Goal: Transaction & Acquisition: Purchase product/service

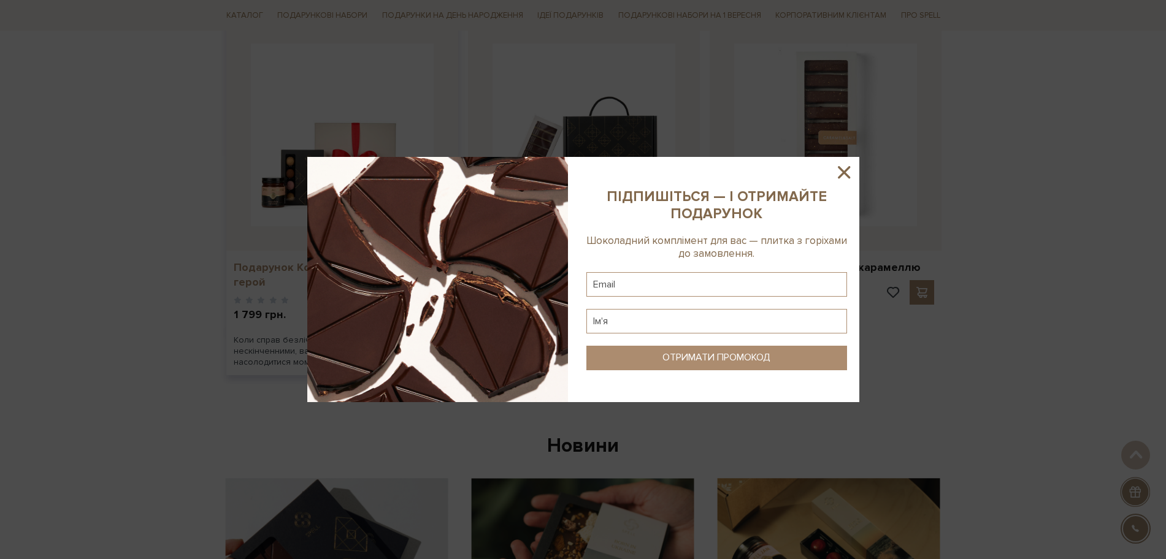
scroll to position [537, 0]
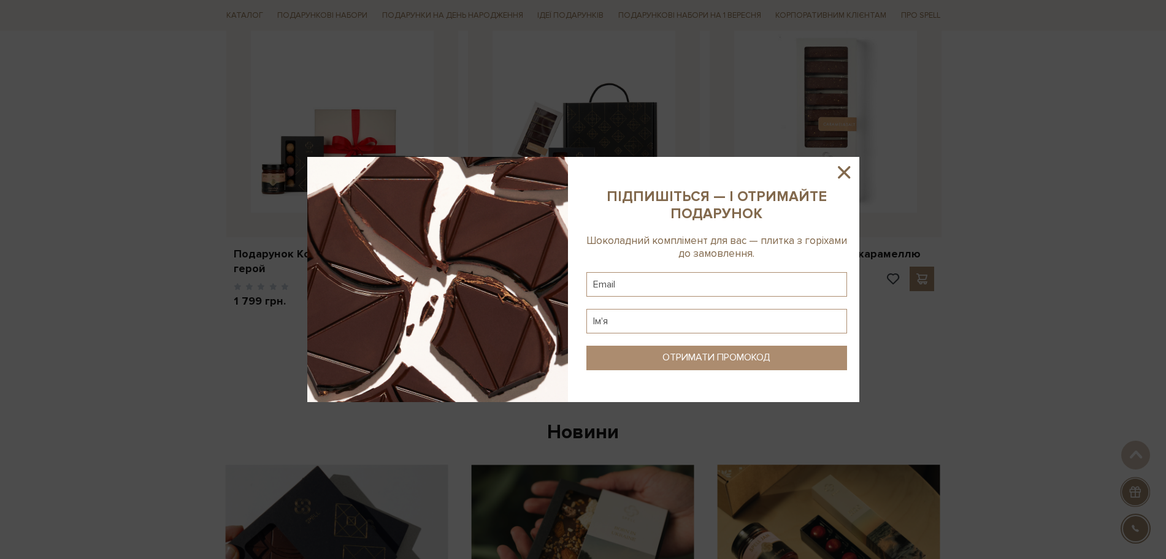
click at [842, 169] on icon at bounding box center [844, 172] width 12 height 12
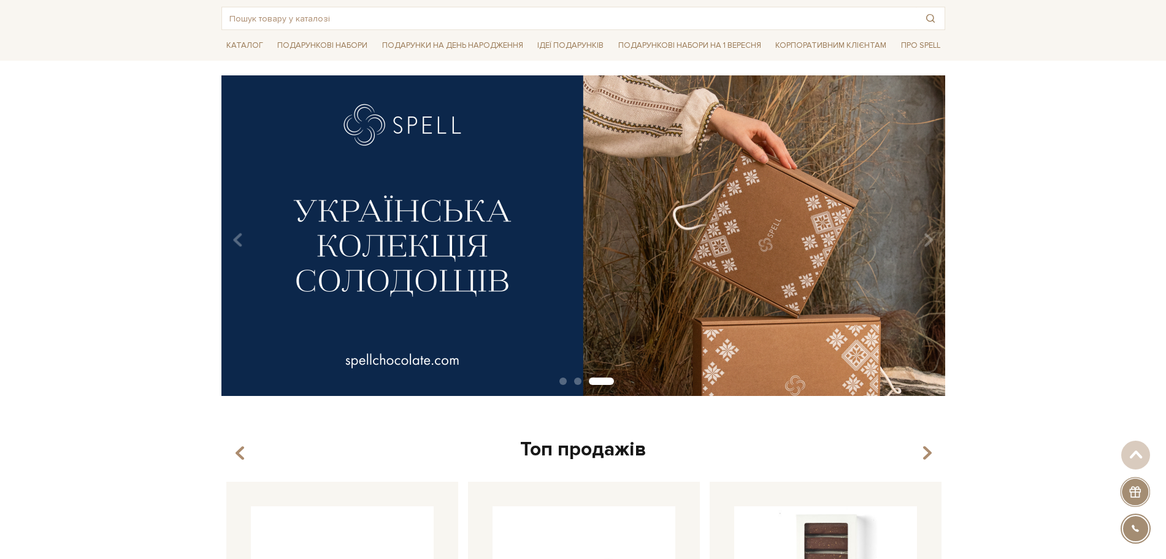
scroll to position [0, 0]
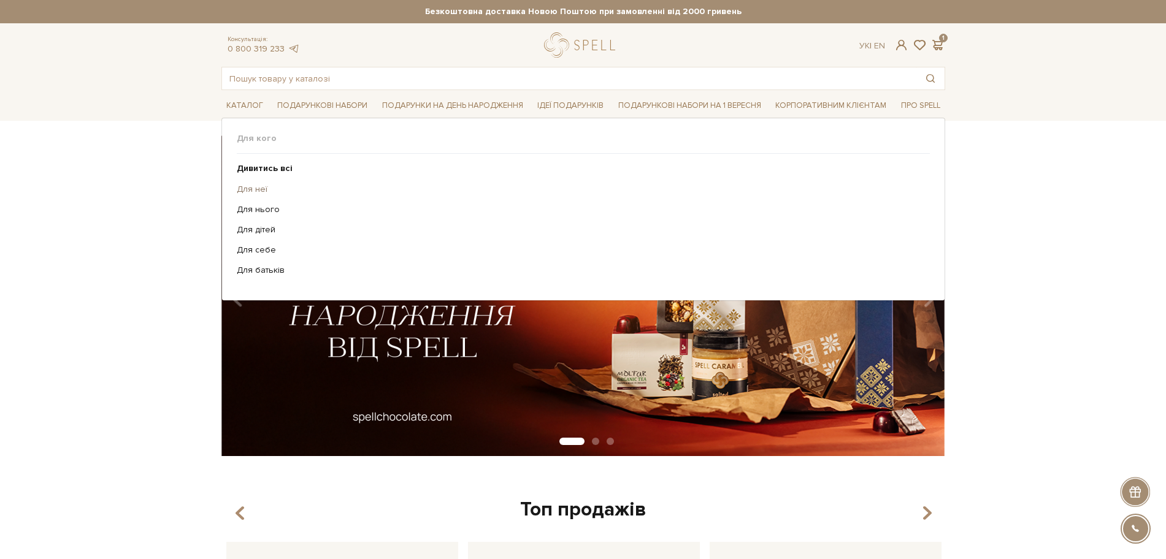
click at [239, 189] on link "Для неї" at bounding box center [579, 189] width 684 height 11
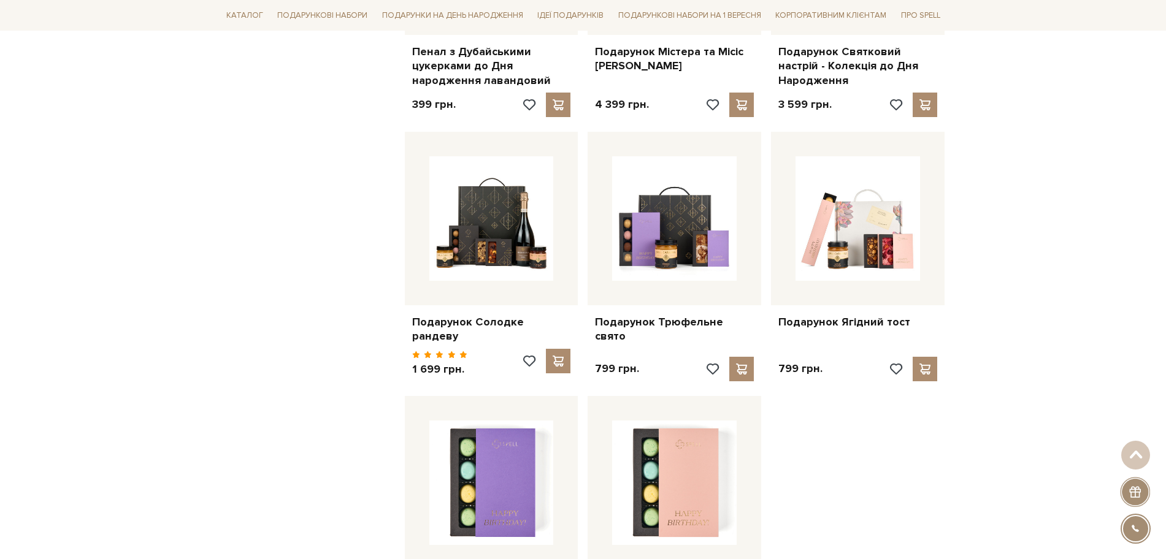
scroll to position [1227, 0]
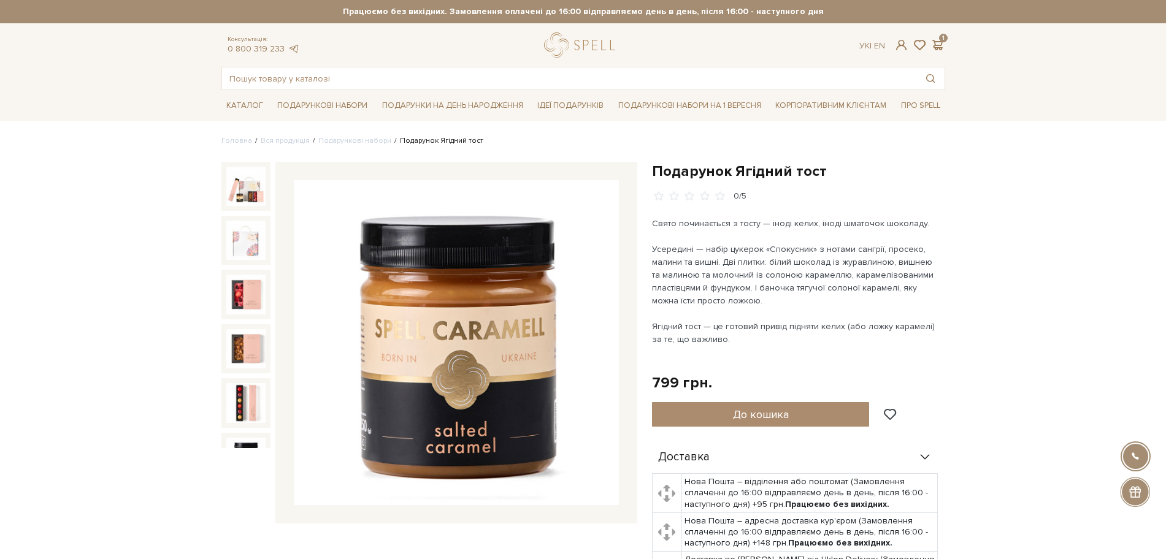
scroll to position [23, 0]
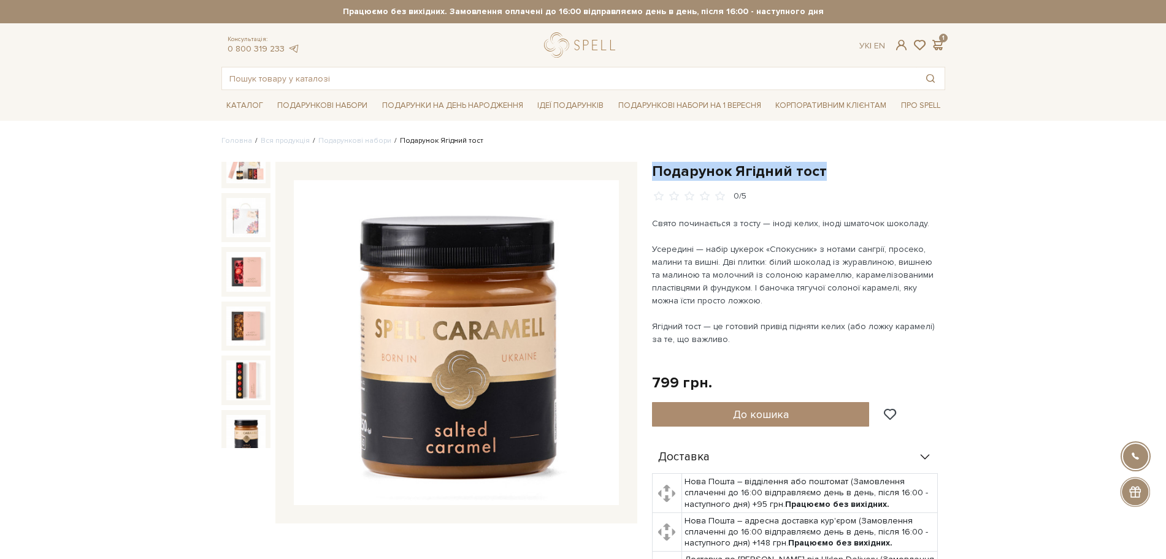
drag, startPoint x: 651, startPoint y: 172, endPoint x: 834, endPoint y: 164, distance: 183.0
click at [834, 164] on h1 "Подарунок Ягідний тост" at bounding box center [798, 171] width 293 height 19
copy h1 "Подарунок Ягідний тост"
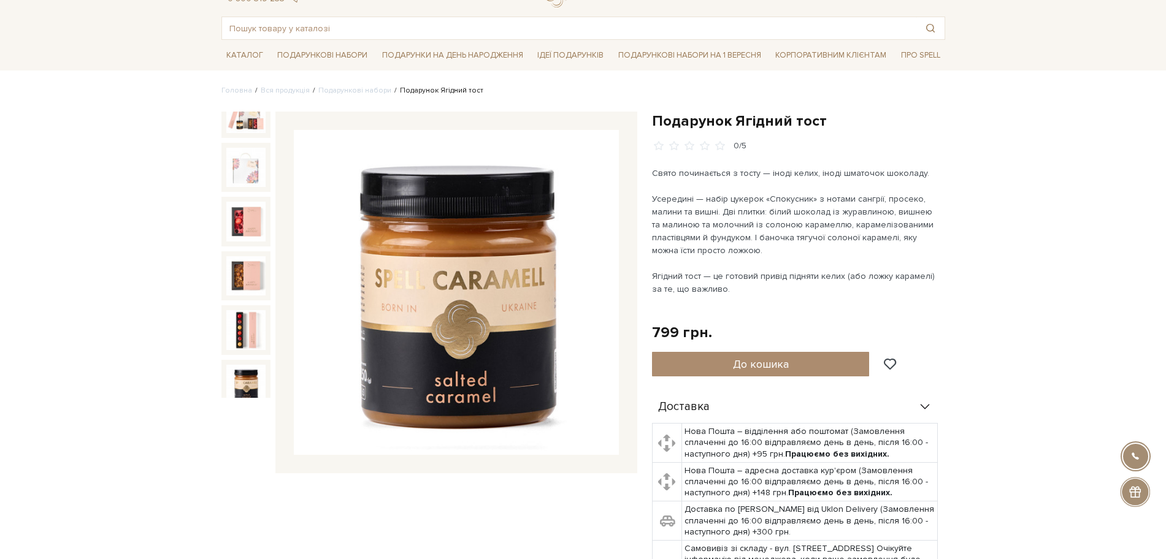
scroll to position [77, 0]
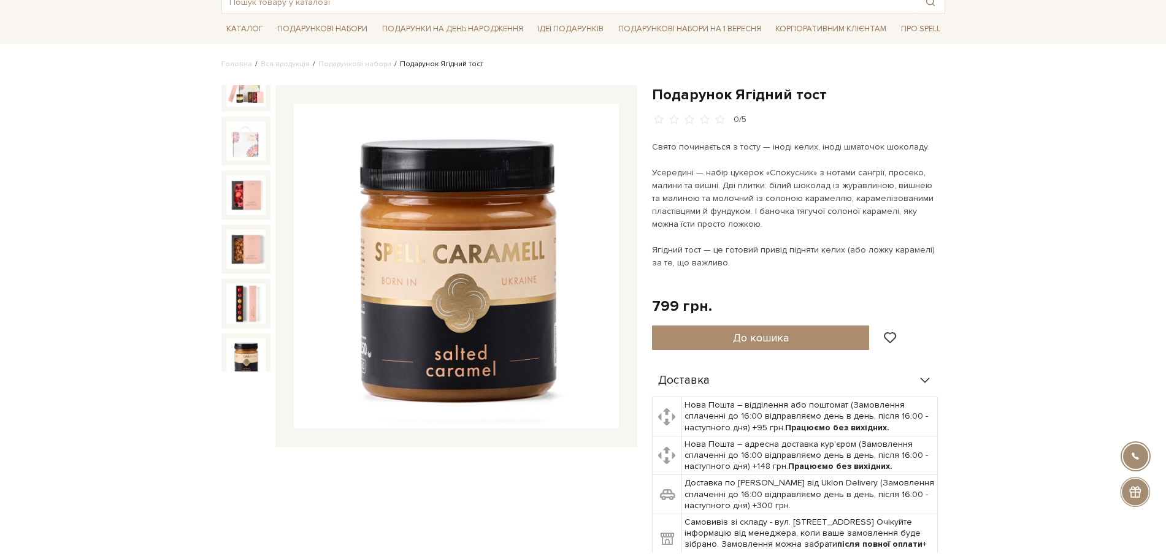
drag, startPoint x: 653, startPoint y: 145, endPoint x: 737, endPoint y: 267, distance: 148.2
click at [737, 267] on div "Свято починається з тосту — іноді келих, іноді шматочок шоколаду. Усередині — н…" at bounding box center [796, 211] width 288 height 142
copy div "Свято починається з тосту — іноді келих, іноді шматочок шоколаду. Усередині — н…"
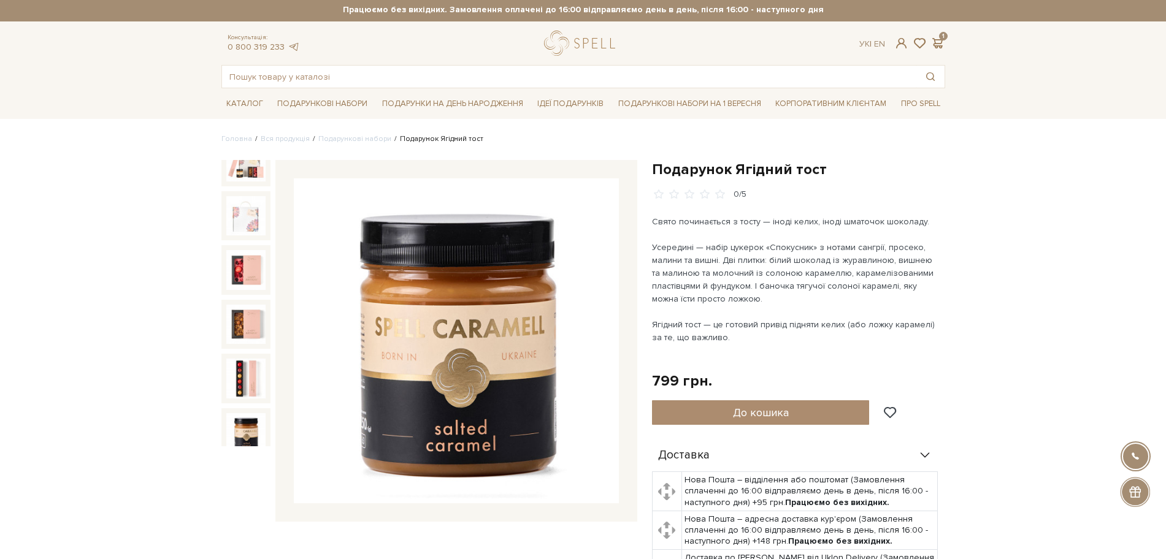
scroll to position [0, 0]
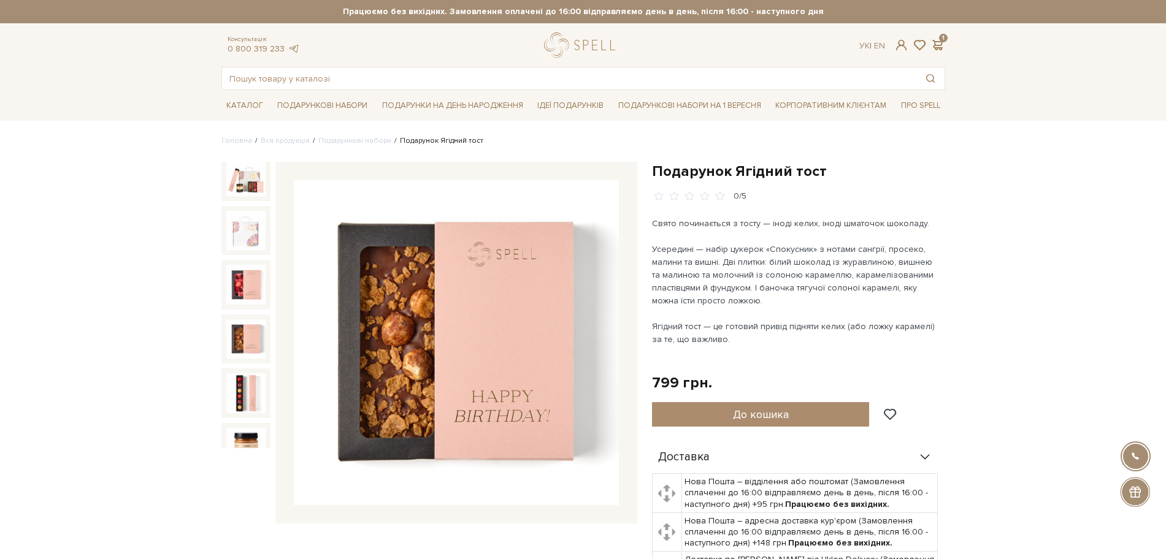
scroll to position [23, 0]
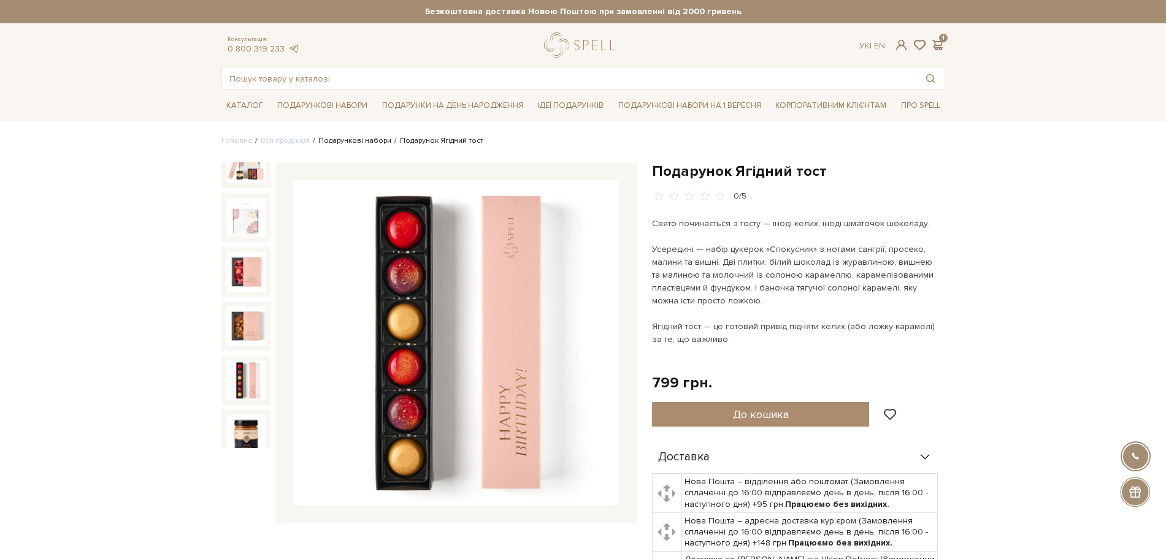
click at [356, 139] on link "Подарункові набори" at bounding box center [354, 140] width 73 height 9
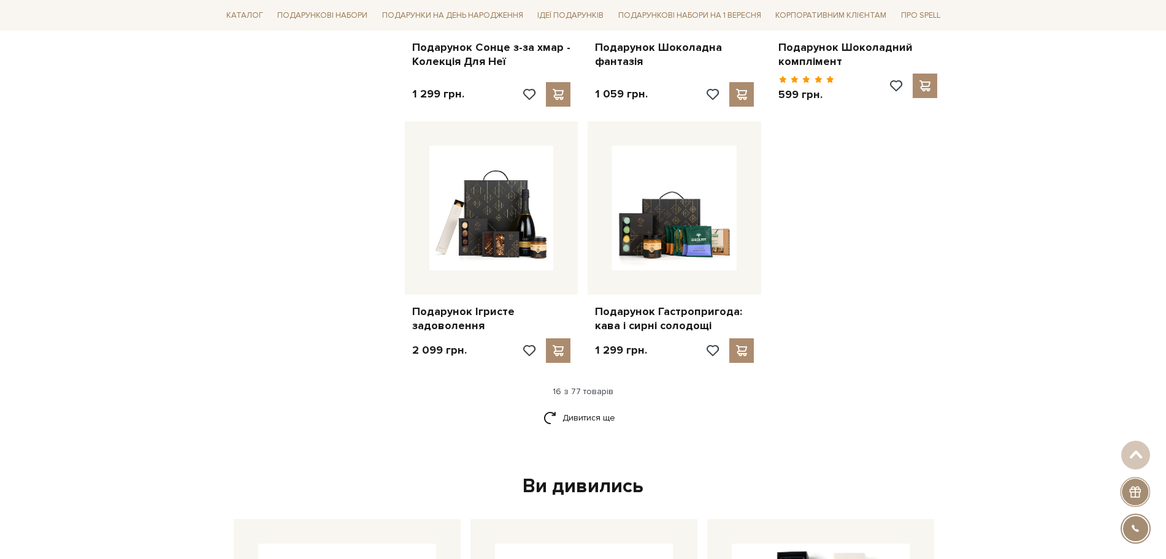
scroll to position [1610, 0]
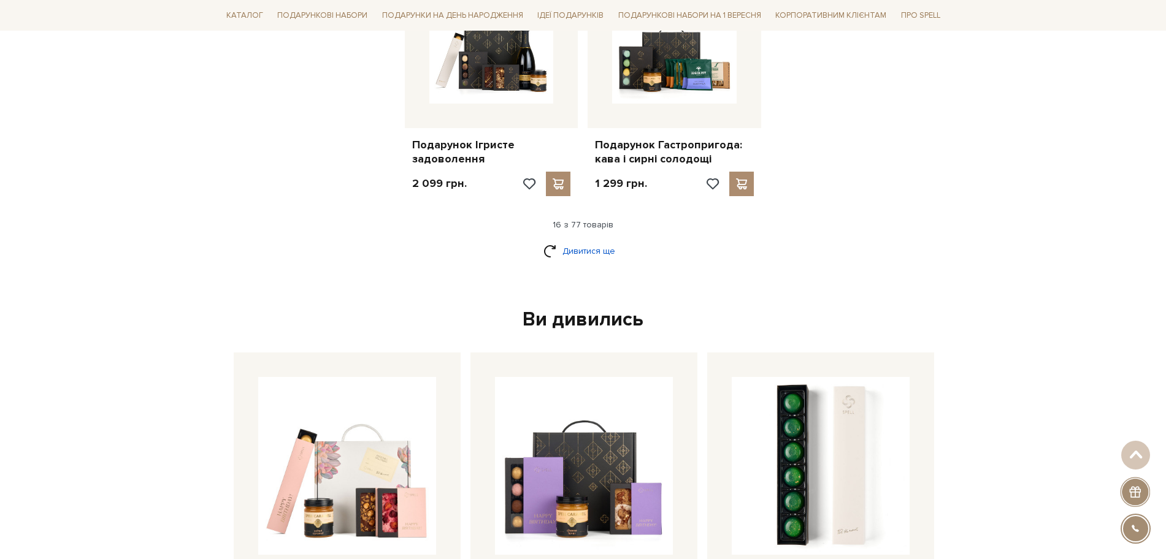
click at [597, 257] on link "Дивитися ще" at bounding box center [583, 250] width 80 height 21
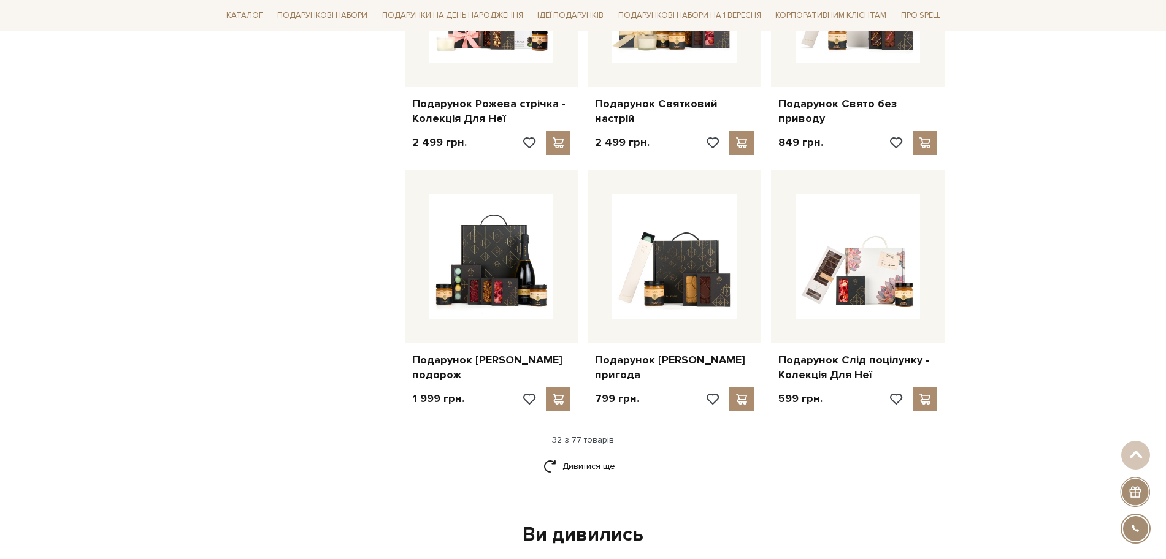
scroll to position [2683, 0]
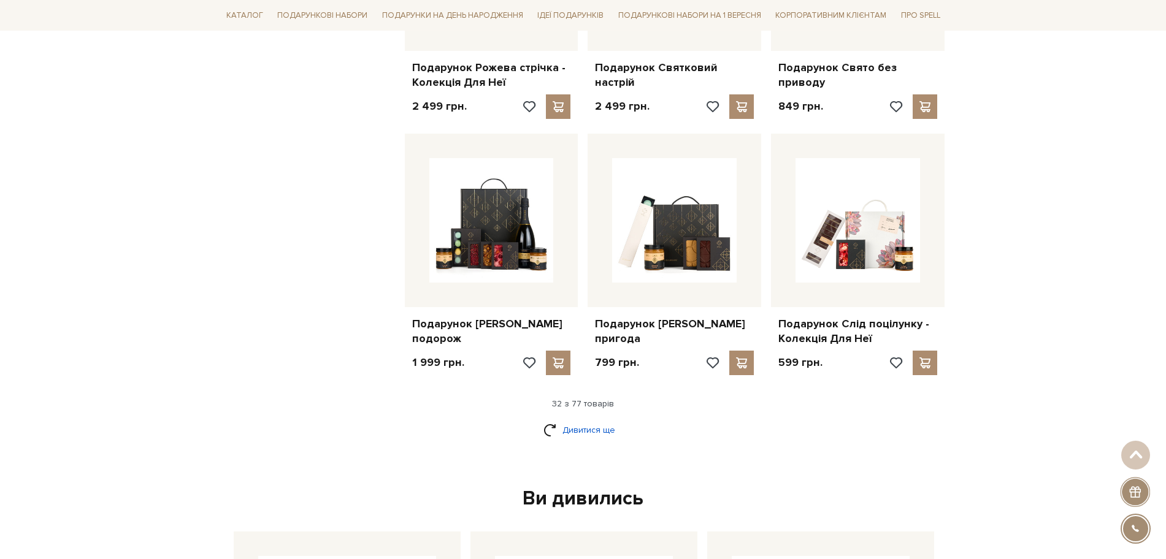
click at [593, 441] on link "Дивитися ще" at bounding box center [583, 430] width 80 height 21
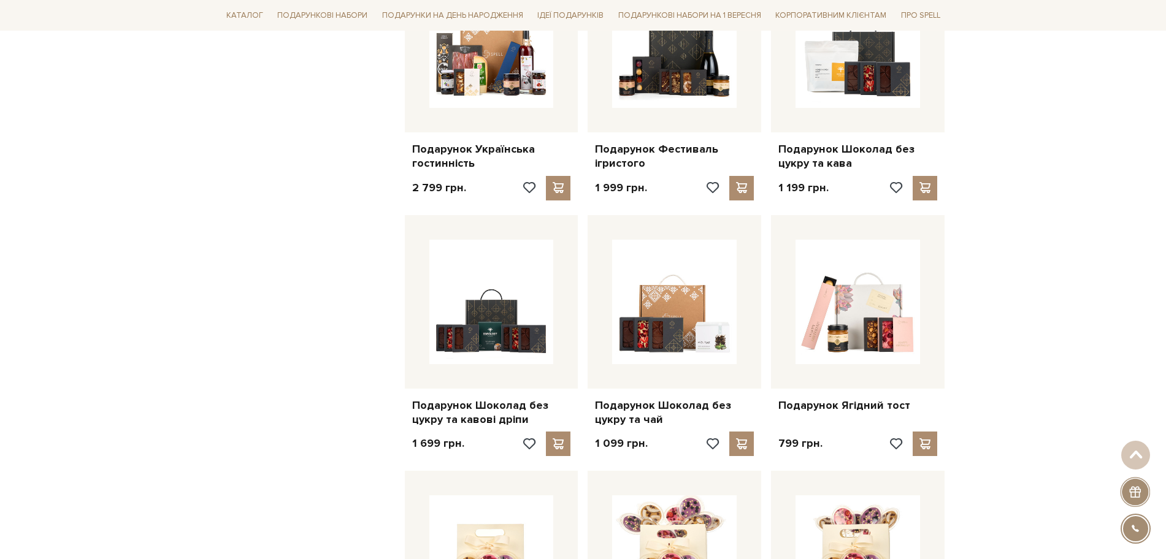
scroll to position [3374, 0]
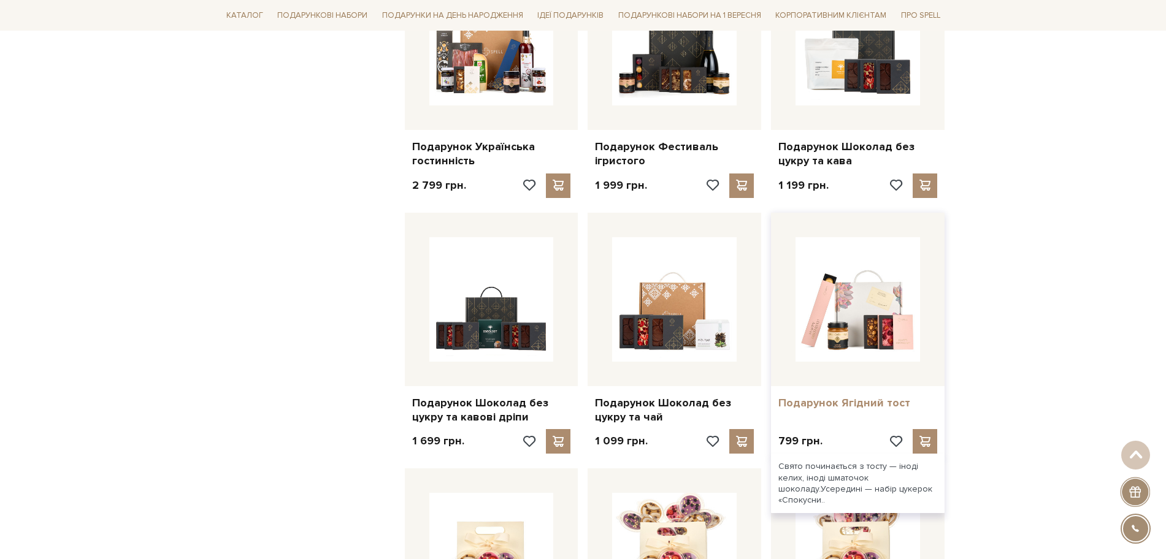
click at [867, 410] on link "Подарунок Ягідний тост" at bounding box center [857, 403] width 159 height 14
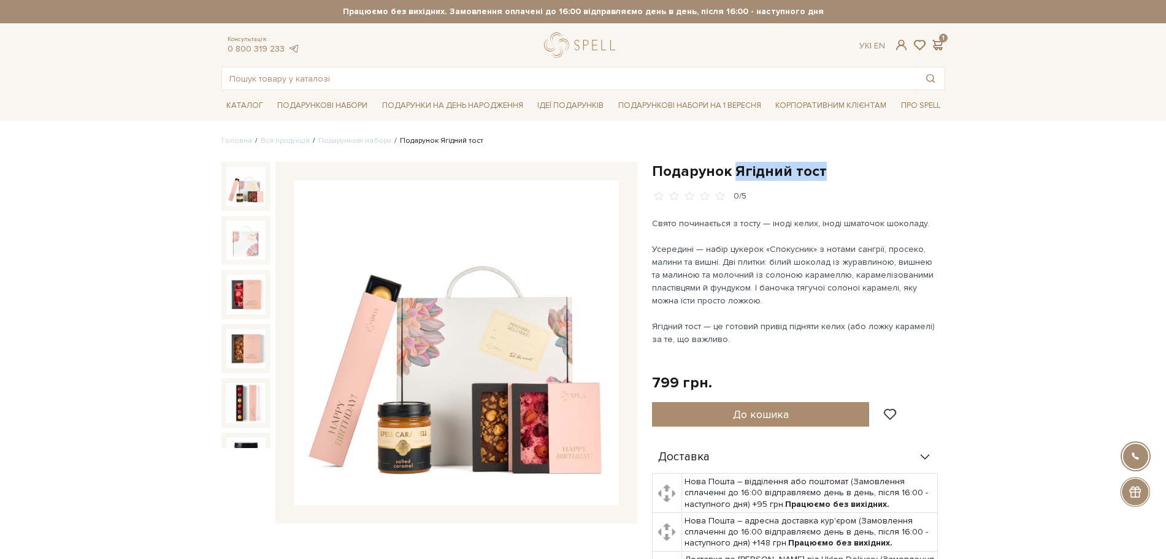
drag, startPoint x: 734, startPoint y: 167, endPoint x: 833, endPoint y: 164, distance: 98.8
click at [833, 164] on h1 "Подарунок Ягідний тост" at bounding box center [798, 171] width 293 height 19
copy h1 "Ягідний тост"
